Goal: Navigation & Orientation: Find specific page/section

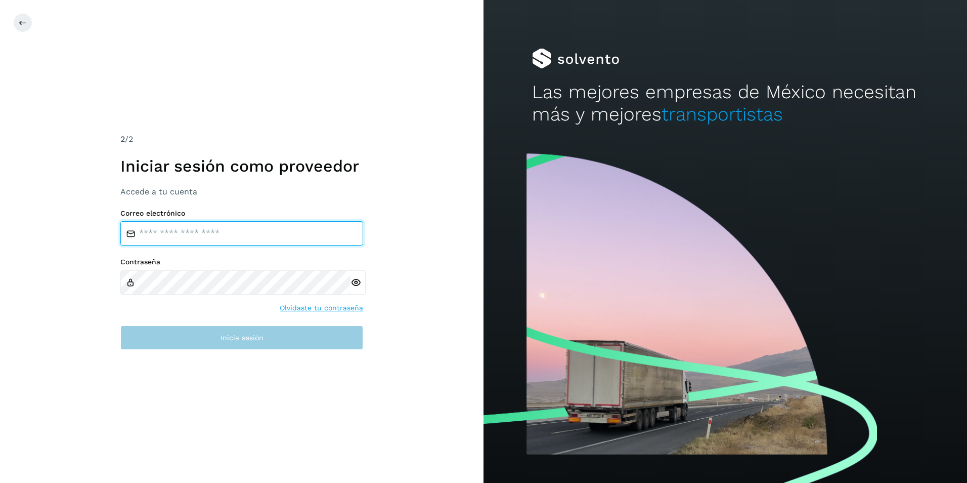
type input "**********"
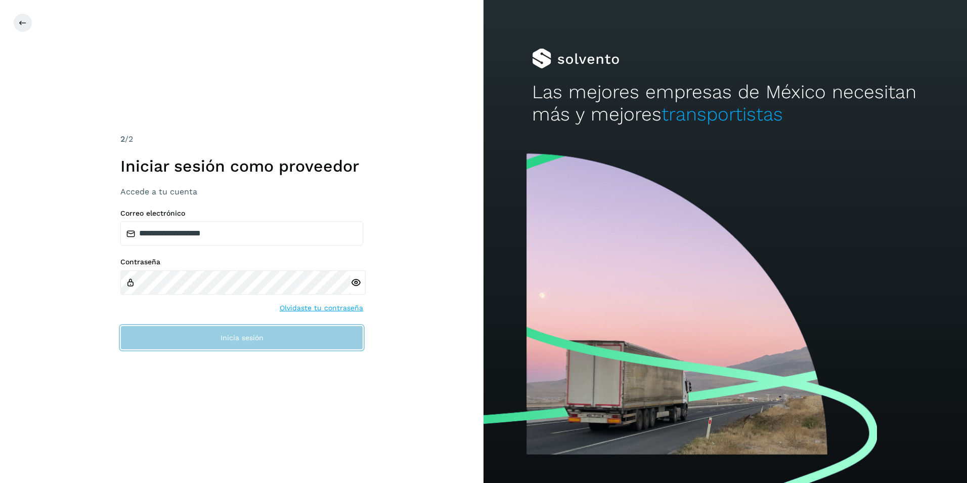
click at [201, 333] on button "Inicia sesión" at bounding box center [241, 337] width 243 height 24
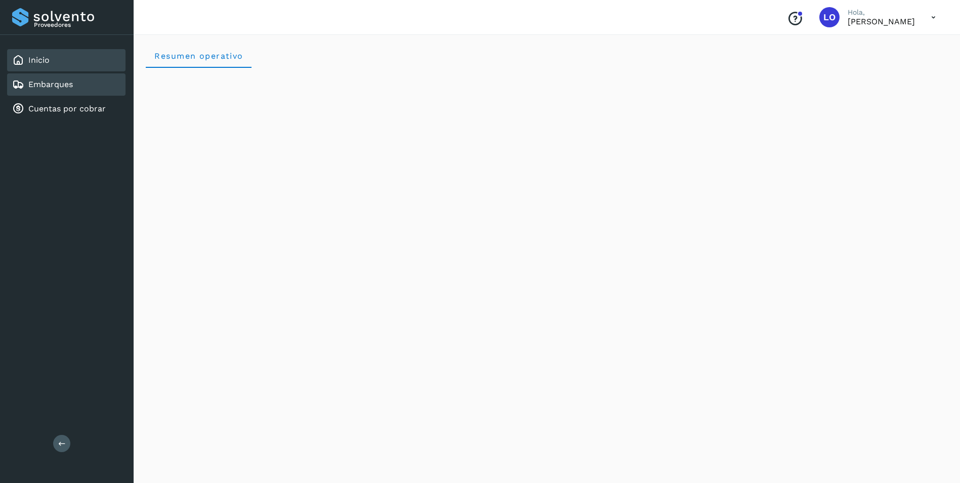
click at [66, 92] on div "Embarques" at bounding box center [66, 84] width 118 height 22
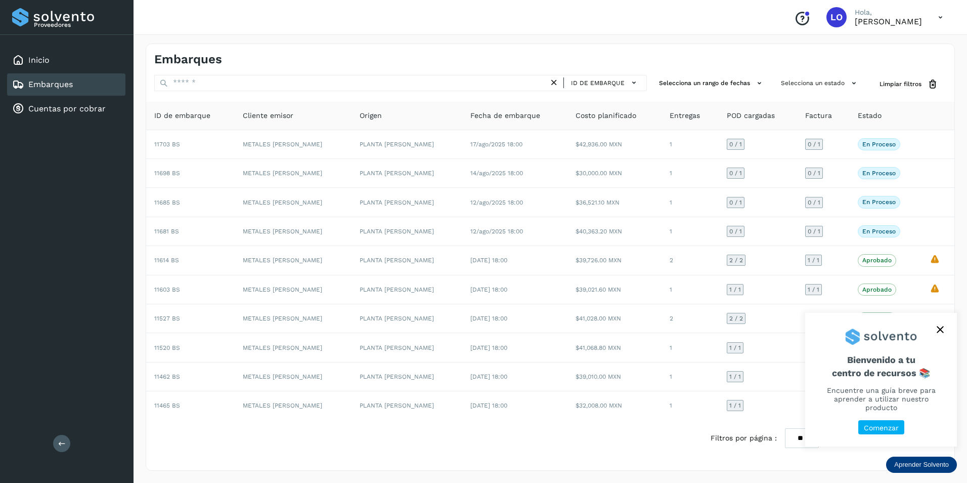
click at [940, 337] on button "close," at bounding box center [940, 329] width 15 height 15
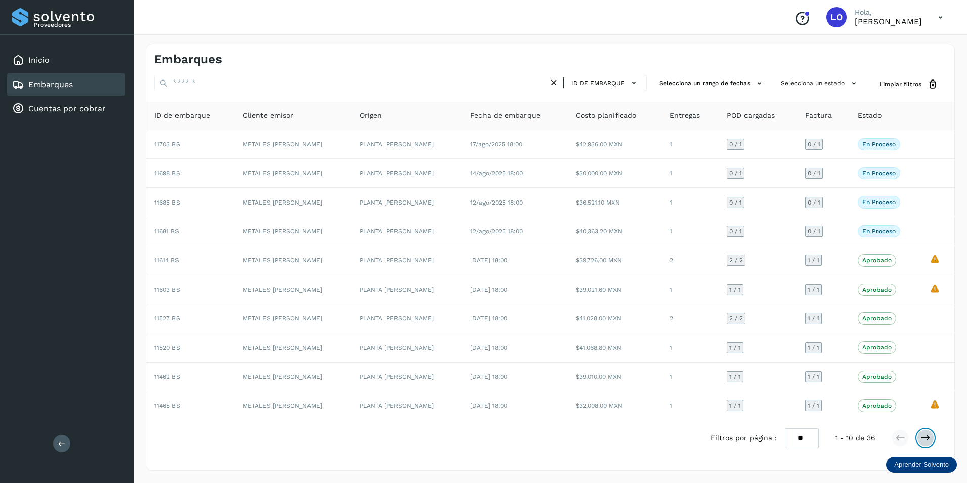
click at [925, 438] on icon at bounding box center [926, 437] width 10 height 10
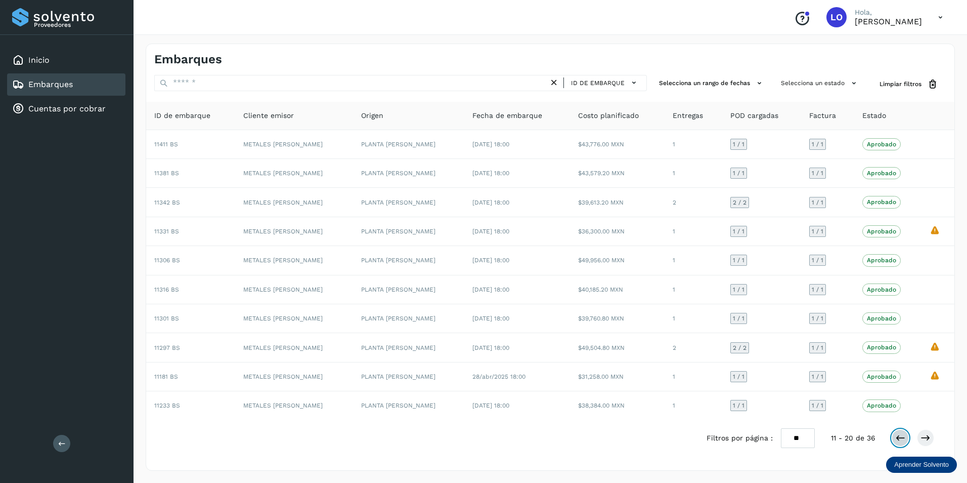
click at [897, 439] on icon at bounding box center [900, 437] width 10 height 10
